Goal: Information Seeking & Learning: Learn about a topic

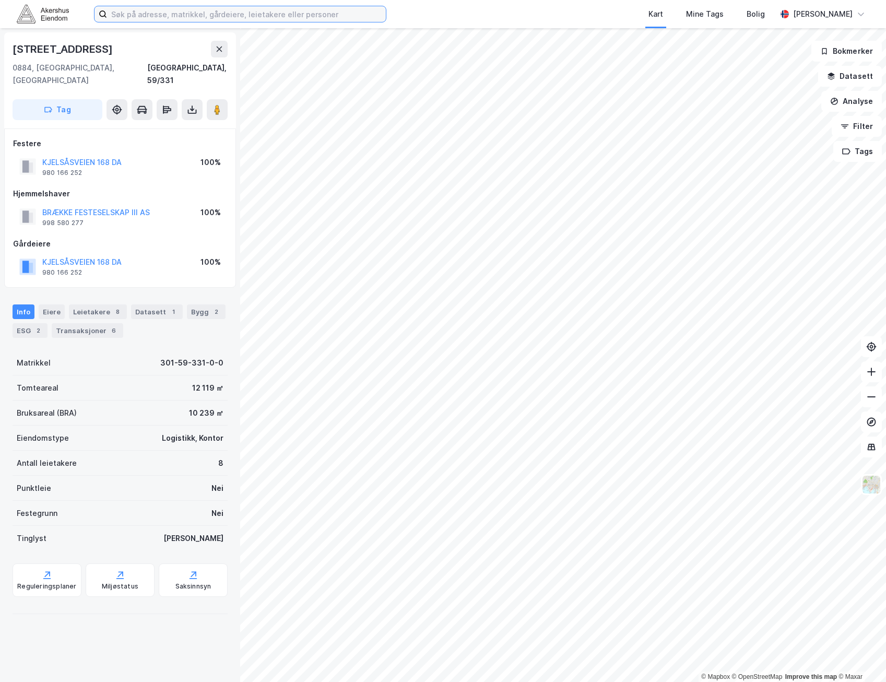
click at [131, 14] on input at bounding box center [246, 14] width 279 height 16
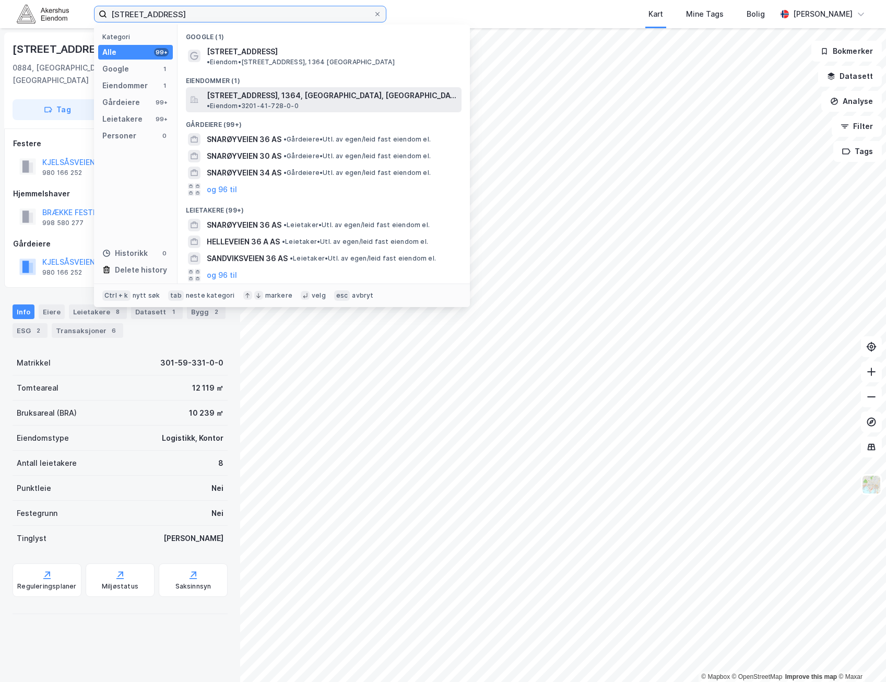
type input "[STREET_ADDRESS]"
click at [311, 89] on span "[STREET_ADDRESS], 1364, [GEOGRAPHIC_DATA], [GEOGRAPHIC_DATA]" at bounding box center [332, 95] width 251 height 13
